Goal: Transaction & Acquisition: Purchase product/service

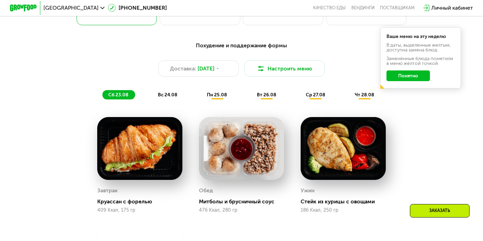
scroll to position [283, 0]
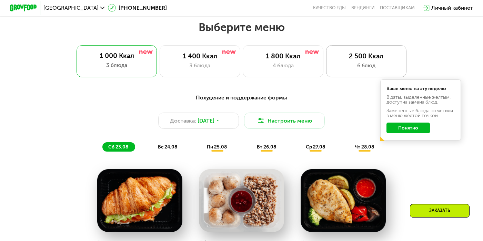
click at [363, 63] on div "6 блюд" at bounding box center [366, 65] width 67 height 8
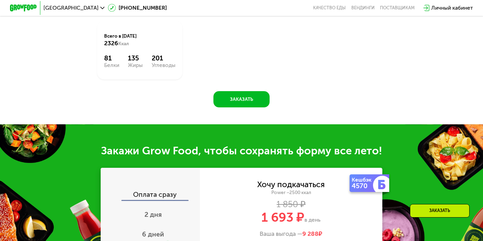
scroll to position [571, 0]
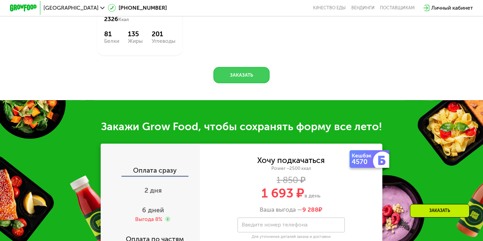
click at [245, 83] on button "Заказать" at bounding box center [241, 75] width 56 height 16
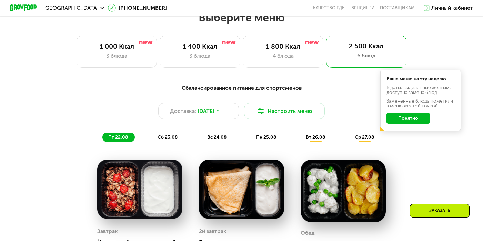
scroll to position [293, 0]
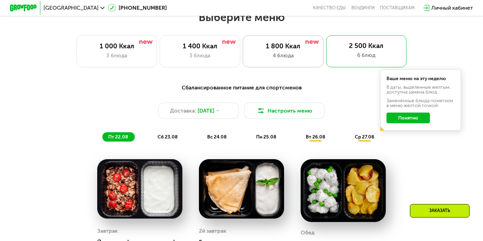
click at [292, 59] on div "4 блюда" at bounding box center [283, 55] width 67 height 8
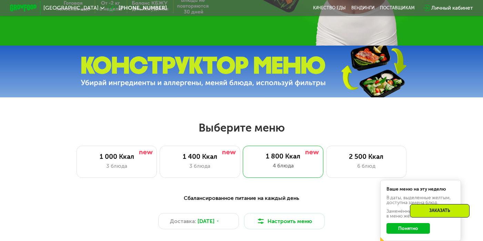
scroll to position [180, 0]
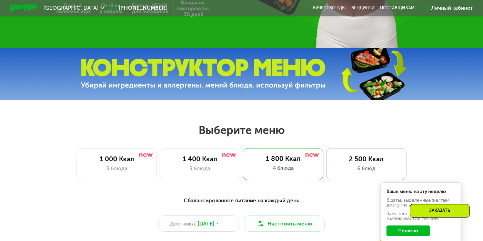
click at [343, 172] on div "2 500 Ккал 6 блюд" at bounding box center [366, 164] width 81 height 32
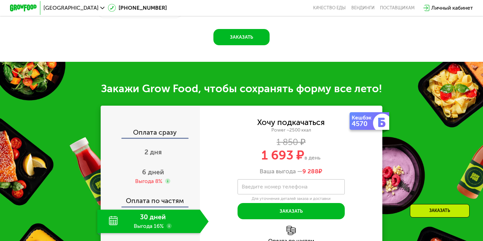
scroll to position [733, 0]
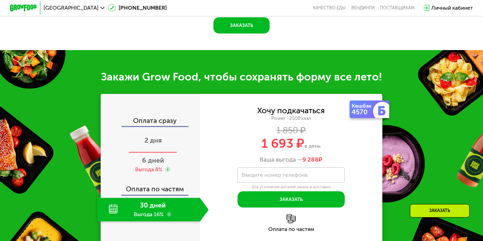
click at [147, 141] on div "2 дня" at bounding box center [152, 140] width 111 height 23
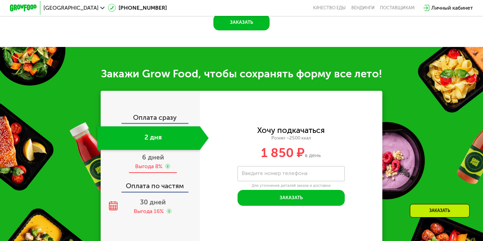
click at [158, 160] on span "6 дней" at bounding box center [153, 157] width 22 height 8
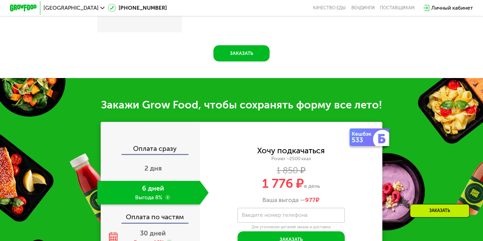
scroll to position [764, 0]
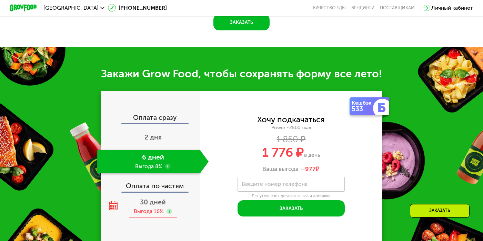
click at [158, 199] on span "30 дней" at bounding box center [153, 202] width 26 height 8
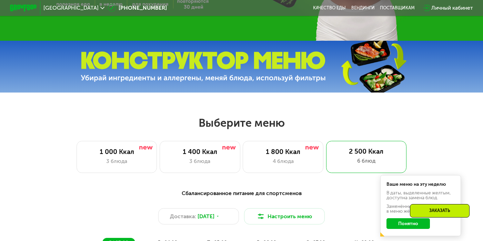
scroll to position [193, 0]
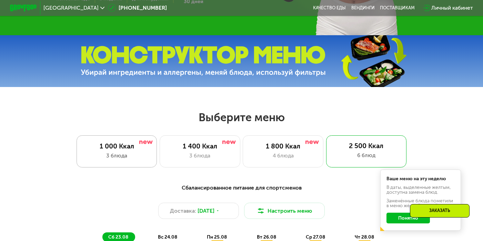
click at [123, 158] on div "3 блюда" at bounding box center [116, 155] width 67 height 8
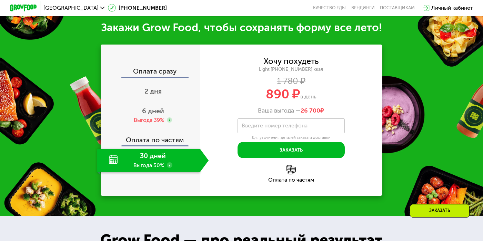
scroll to position [667, 0]
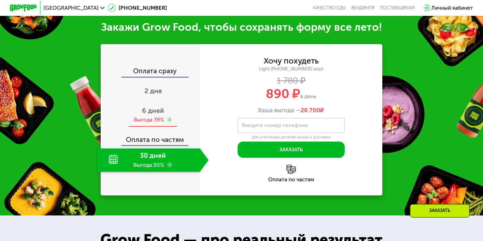
click at [149, 111] on span "6 дней" at bounding box center [153, 111] width 22 height 8
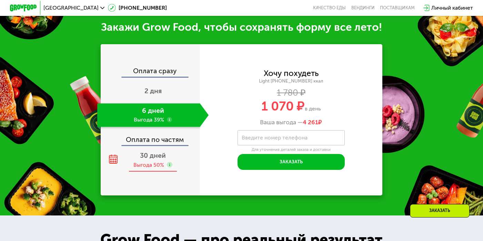
click at [150, 158] on span "30 дней" at bounding box center [153, 155] width 26 height 8
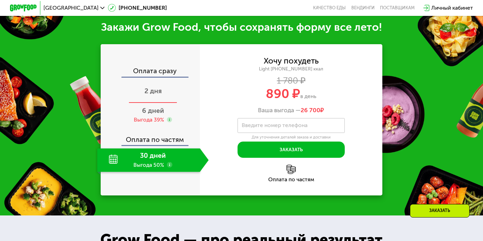
click at [151, 89] on span "2 дня" at bounding box center [152, 91] width 17 height 8
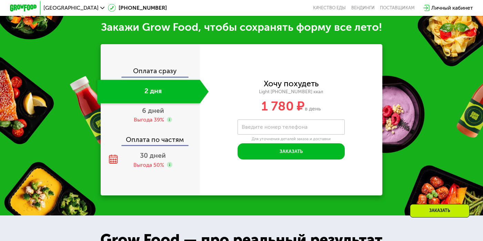
click at [149, 172] on div "Оплата сразу 2 дня 6 дней Выгода 39% Оплата по частям 30 дней Выгода 50%" at bounding box center [150, 119] width 99 height 151
click at [149, 165] on div "Выгода 50%" at bounding box center [148, 164] width 31 height 7
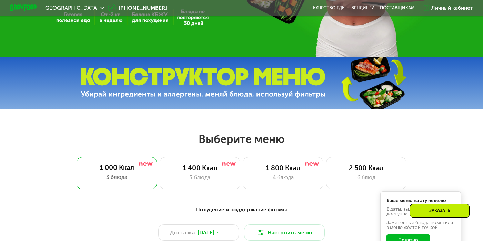
scroll to position [191, 0]
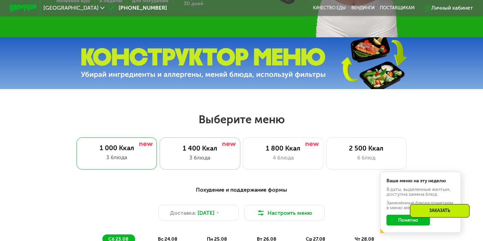
click at [195, 151] on div "1 400 Ккал" at bounding box center [200, 148] width 67 height 8
click at [350, 159] on div "6 блюд" at bounding box center [366, 157] width 67 height 8
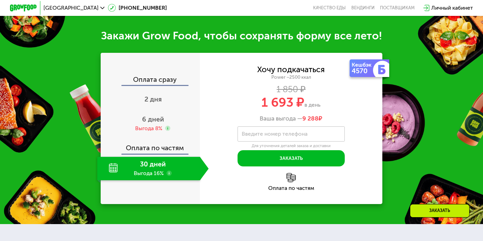
scroll to position [777, 0]
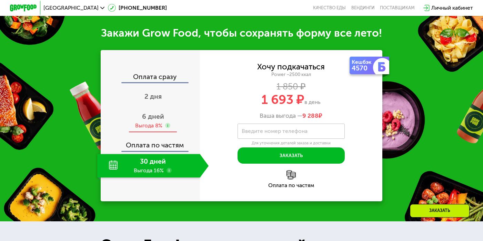
click at [147, 122] on div "Выгода 8%" at bounding box center [148, 125] width 27 height 7
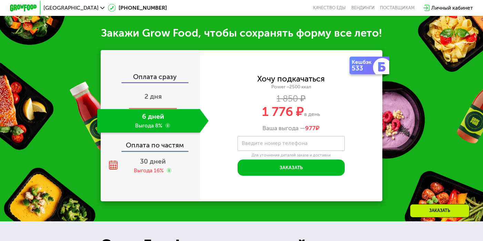
click at [153, 97] on span "2 дня" at bounding box center [152, 96] width 17 height 8
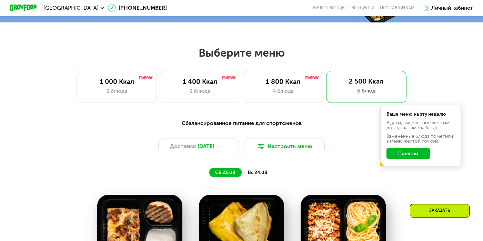
scroll to position [257, 0]
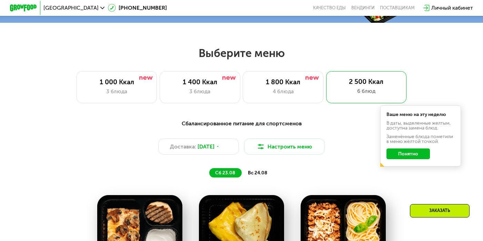
click at [285, 79] on div "1 800 Ккал" at bounding box center [283, 82] width 67 height 8
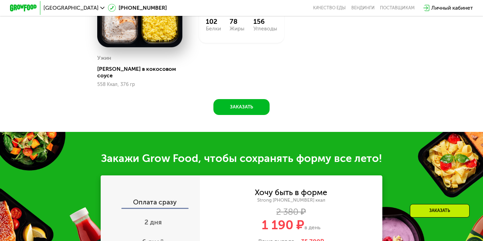
scroll to position [684, 0]
